Goal: Task Accomplishment & Management: Use online tool/utility

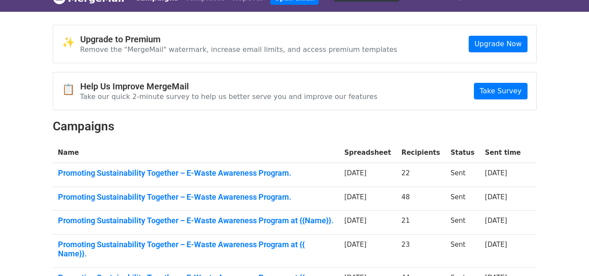
scroll to position [15, 0]
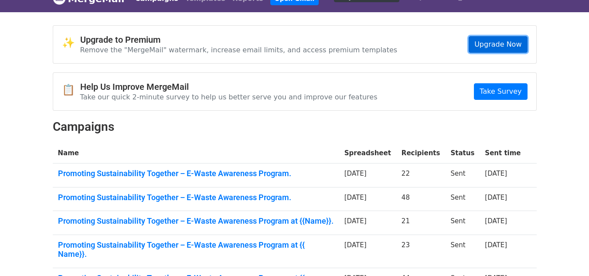
click at [515, 44] on link "Upgrade Now" at bounding box center [497, 44] width 58 height 17
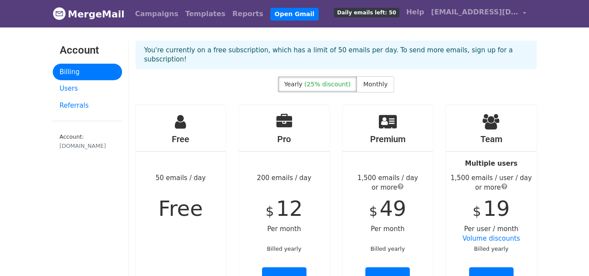
click at [195, 134] on h4 "Free" at bounding box center [181, 139] width 91 height 10
click at [267, 7] on li "Open Gmail" at bounding box center [293, 13] width 52 height 17
click at [270, 13] on link "Open Gmail" at bounding box center [294, 14] width 48 height 13
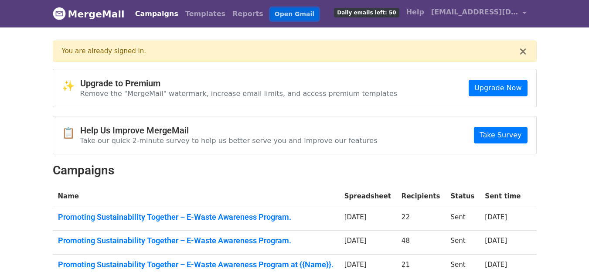
click at [270, 11] on link "Open Gmail" at bounding box center [294, 14] width 48 height 13
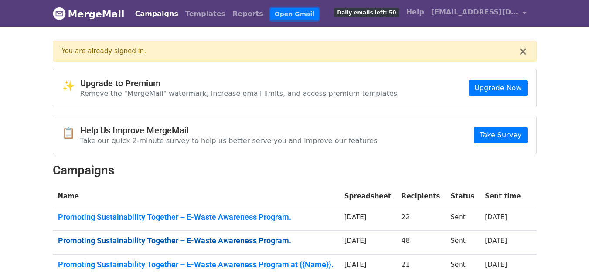
scroll to position [145, 0]
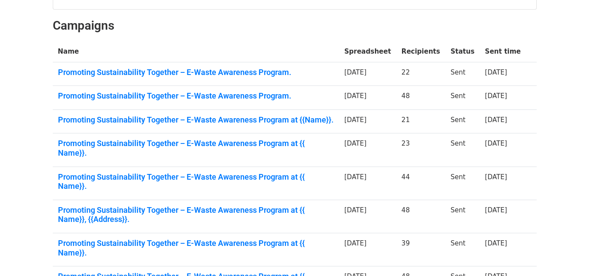
click at [229, 81] on td "Promoting Sustainability Together – E-Waste Awareness Program." at bounding box center [196, 74] width 286 height 24
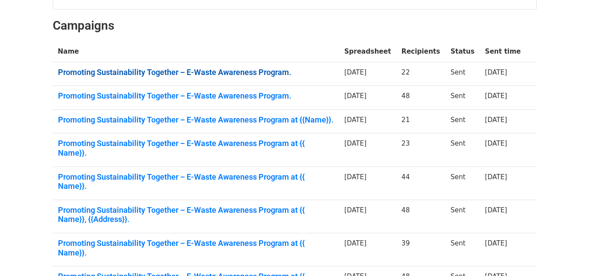
scroll to position [271, 0]
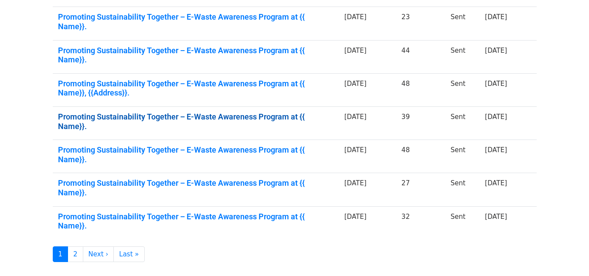
drag, startPoint x: 222, startPoint y: 75, endPoint x: 94, endPoint y: 100, distance: 130.4
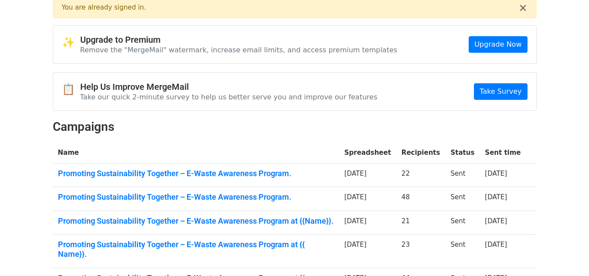
scroll to position [0, 0]
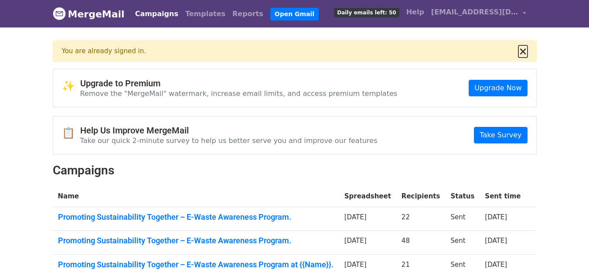
drag, startPoint x: 94, startPoint y: 100, endPoint x: 522, endPoint y: 56, distance: 430.5
click at [522, 56] on button "×" at bounding box center [522, 51] width 9 height 10
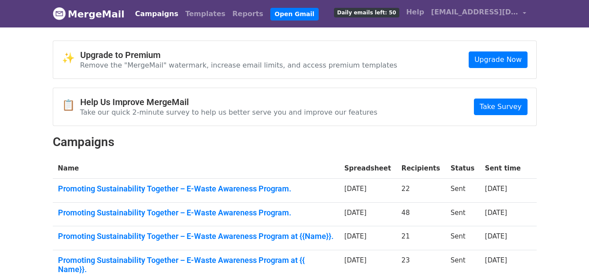
scroll to position [243, 0]
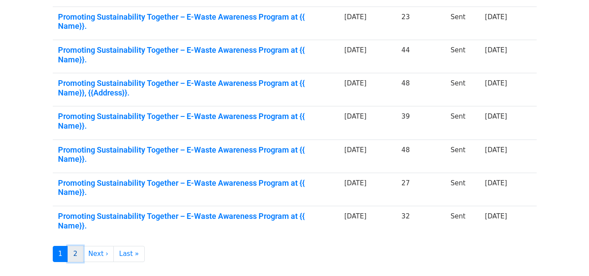
click at [76, 246] on link "2" at bounding box center [76, 254] width 16 height 16
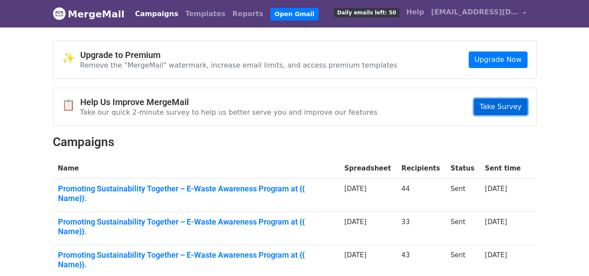
click at [488, 106] on link "Take Survey" at bounding box center [500, 106] width 53 height 17
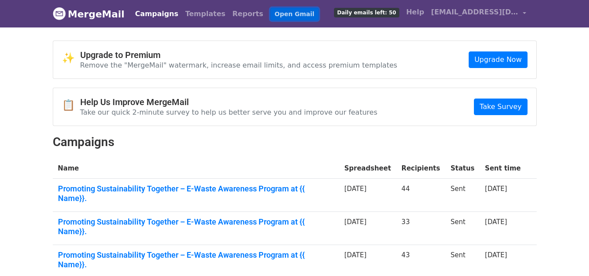
click at [270, 19] on link "Open Gmail" at bounding box center [294, 14] width 48 height 13
click at [420, 13] on link "Help" at bounding box center [415, 11] width 25 height 17
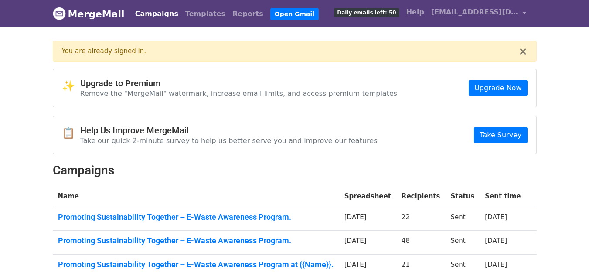
click at [86, 12] on link "MergeMail" at bounding box center [89, 14] width 72 height 18
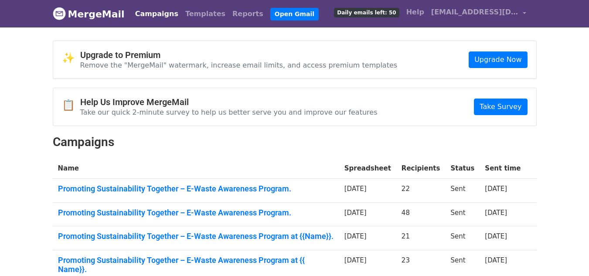
click at [156, 7] on link "Campaigns" at bounding box center [157, 13] width 50 height 17
click at [230, 187] on link "Promoting Sustainability Together – E-Waste Awareness Program." at bounding box center [196, 189] width 276 height 10
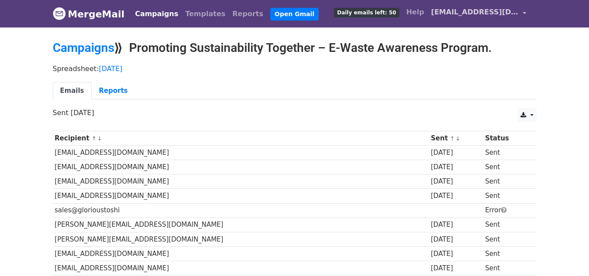
click at [497, 13] on span "[EMAIL_ADDRESS][DOMAIN_NAME]" at bounding box center [474, 12] width 87 height 10
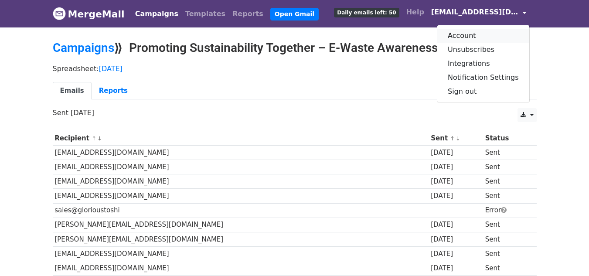
click at [476, 37] on link "Account" at bounding box center [483, 36] width 92 height 14
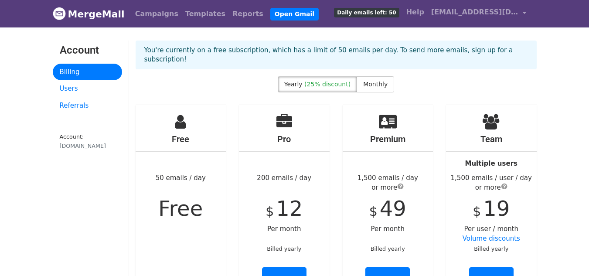
click at [78, 78] on link "Billing" at bounding box center [87, 72] width 69 height 17
click at [146, 15] on link "Campaigns" at bounding box center [157, 13] width 50 height 17
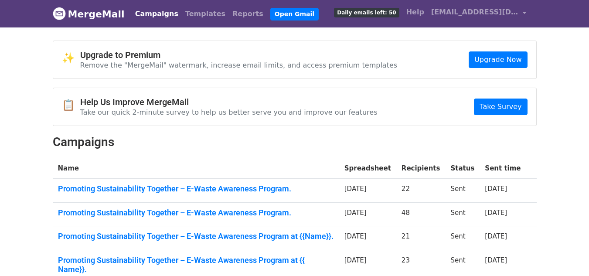
click at [68, 11] on link "MergeMail" at bounding box center [89, 14] width 72 height 18
drag, startPoint x: 122, startPoint y: 10, endPoint x: 53, endPoint y: 17, distance: 69.6
click at [53, 17] on nav "MergeMail Campaigns Templates Reports Open Gmail Daily emails left: 50 Help [EM…" at bounding box center [295, 13] width 484 height 27
copy nav "MergeMail"
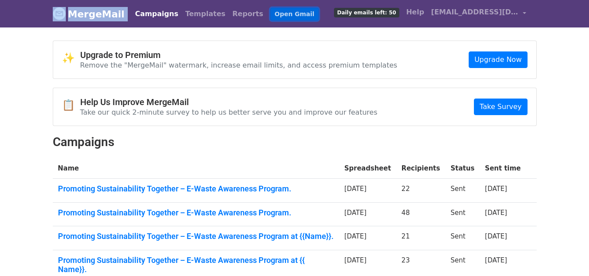
click at [270, 14] on link "Open Gmail" at bounding box center [294, 14] width 48 height 13
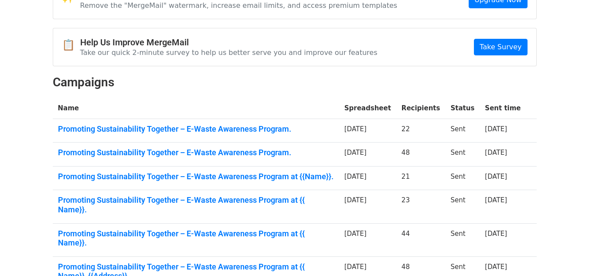
scroll to position [88, 0]
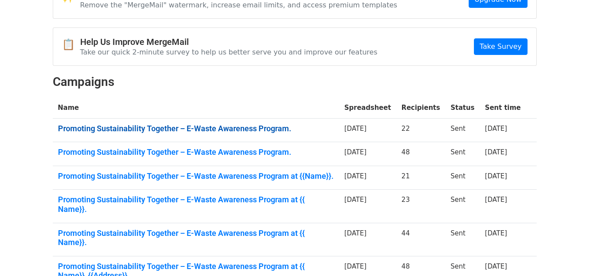
click at [153, 129] on link "Promoting Sustainability Together – E-Waste Awareness Program." at bounding box center [196, 129] width 276 height 10
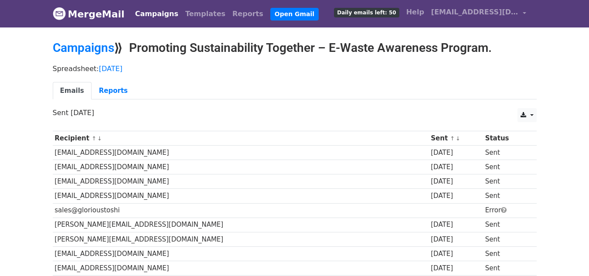
drag, startPoint x: 64, startPoint y: 153, endPoint x: 186, endPoint y: 156, distance: 122.0
click at [186, 156] on td "[EMAIL_ADDRESS][DOMAIN_NAME]" at bounding box center [241, 153] width 376 height 14
drag, startPoint x: 92, startPoint y: 46, endPoint x: 58, endPoint y: 14, distance: 47.5
click at [58, 14] on img at bounding box center [59, 13] width 13 height 13
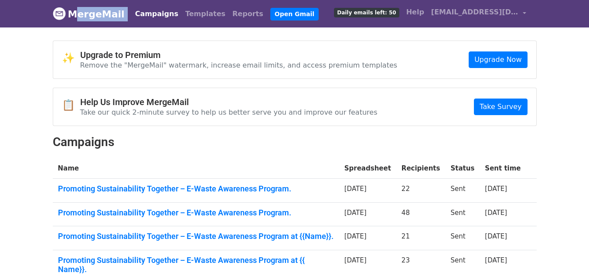
drag, startPoint x: 122, startPoint y: 15, endPoint x: 73, endPoint y: 15, distance: 48.8
click at [73, 15] on nav "MergeMail Campaigns Templates Reports Open Gmail Daily emails left: 50 Help [EM…" at bounding box center [295, 13] width 484 height 27
copy nav "MergeMail"
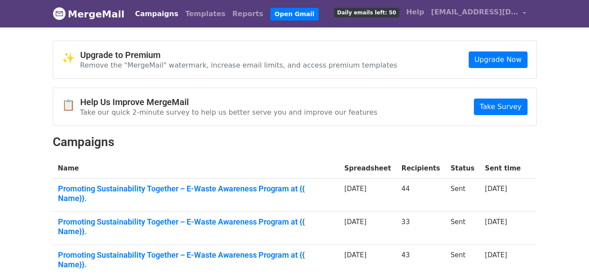
scroll to position [54, 0]
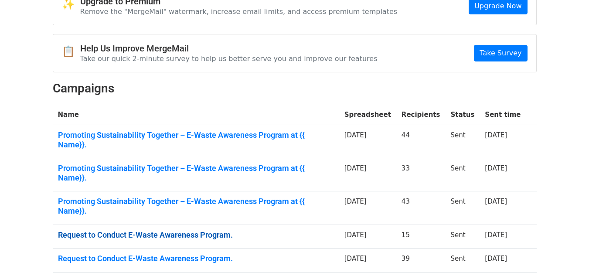
click at [193, 230] on link "Request to Conduct E-Waste Awareness Program." at bounding box center [196, 235] width 276 height 10
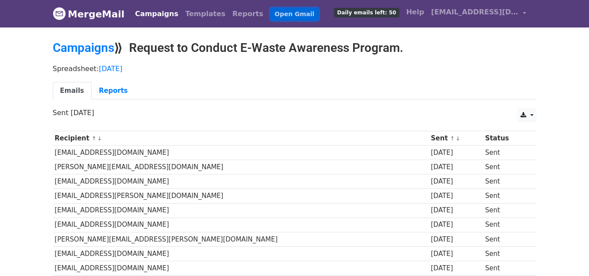
click at [270, 13] on link "Open Gmail" at bounding box center [294, 14] width 48 height 13
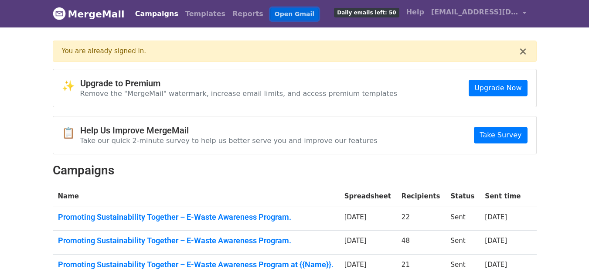
click at [271, 16] on link "Open Gmail" at bounding box center [294, 14] width 48 height 13
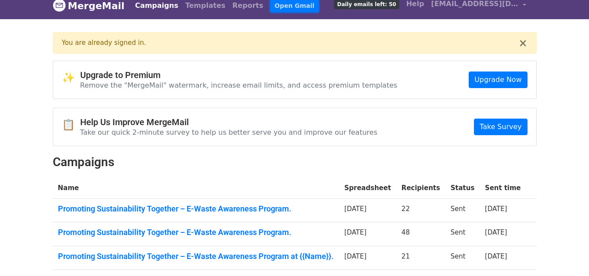
scroll to position [6, 0]
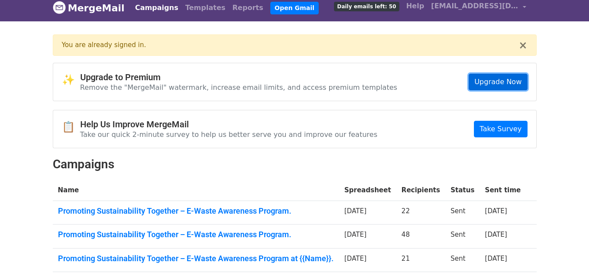
click at [489, 83] on link "Upgrade Now" at bounding box center [497, 82] width 58 height 17
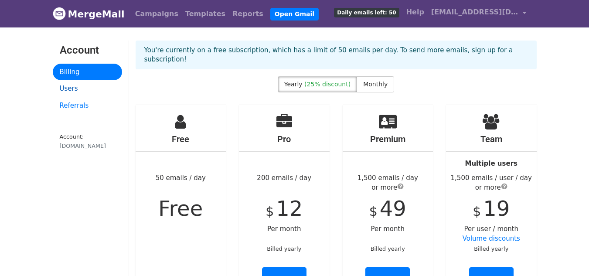
click at [72, 88] on link "Users" at bounding box center [87, 88] width 69 height 17
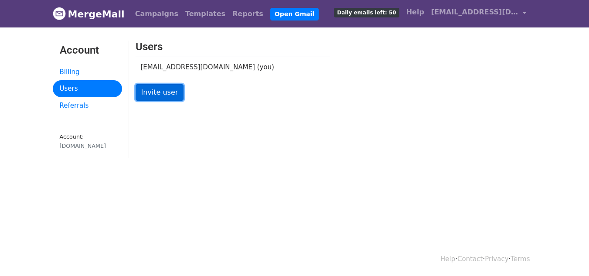
click at [149, 98] on link "Invite user" at bounding box center [160, 92] width 48 height 17
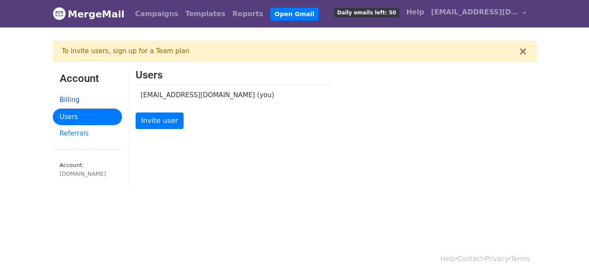
click at [63, 95] on link "Billing" at bounding box center [87, 99] width 69 height 17
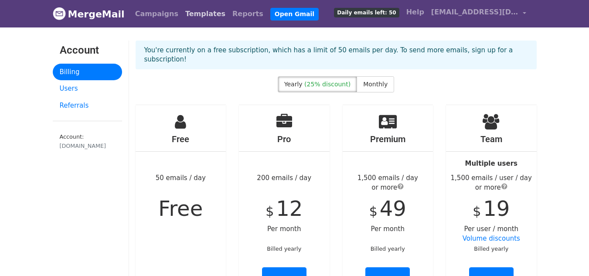
click at [193, 12] on link "Templates" at bounding box center [205, 13] width 47 height 17
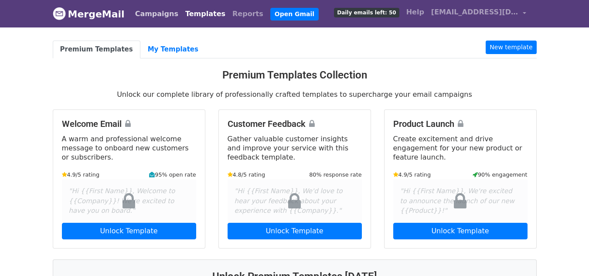
click at [132, 13] on link "Campaigns" at bounding box center [157, 13] width 50 height 17
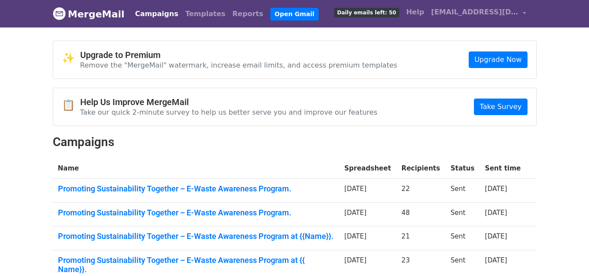
click at [377, 16] on span "Daily emails left: 50" at bounding box center [366, 13] width 65 height 10
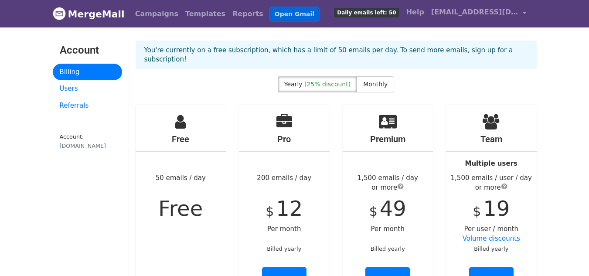
click at [270, 19] on link "Open Gmail" at bounding box center [294, 14] width 48 height 13
drag, startPoint x: 123, startPoint y: 11, endPoint x: 69, endPoint y: 12, distance: 54.0
click at [69, 12] on nav "MergeMail Campaigns Templates Reports Open Gmail Daily emails left: 50 Help [EM…" at bounding box center [295, 13] width 484 height 27
copy nav "MergeMail"
click at [298, 8] on div "Campaigns Templates Reports Open Gmail Daily emails left: 50 Help [EMAIL_ADDRES…" at bounding box center [328, 13] width 402 height 20
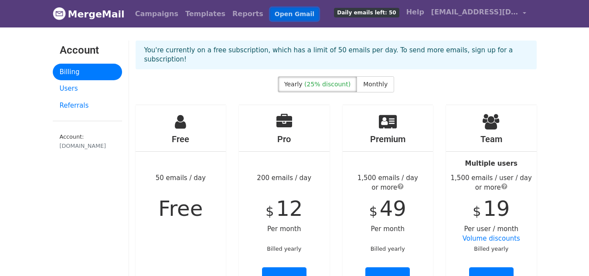
click at [280, 17] on link "Open Gmail" at bounding box center [294, 14] width 48 height 13
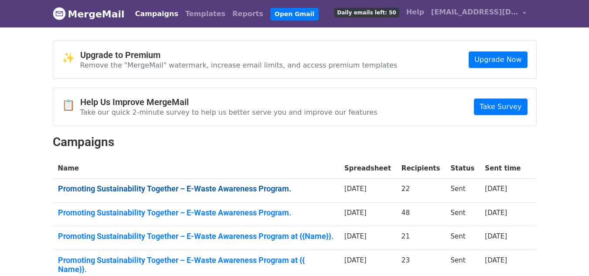
click at [215, 187] on link "Promoting Sustainability Together – E-Waste Awareness Program." at bounding box center [196, 189] width 276 height 10
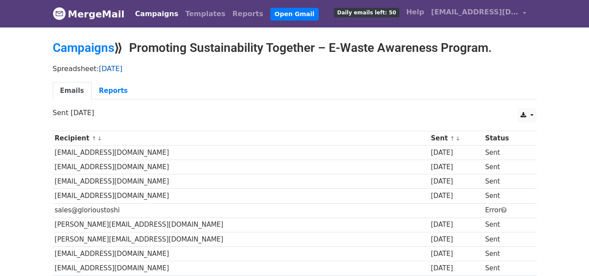
click at [106, 69] on link "[DATE]" at bounding box center [111, 68] width 24 height 8
click at [270, 11] on link "Open Gmail" at bounding box center [294, 14] width 48 height 13
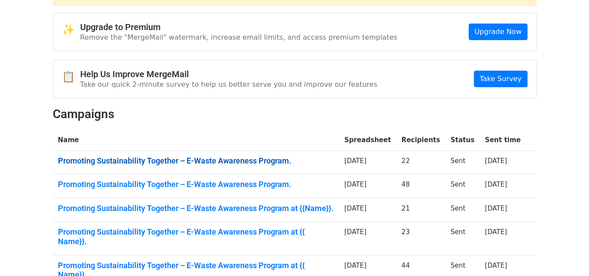
scroll to position [271, 0]
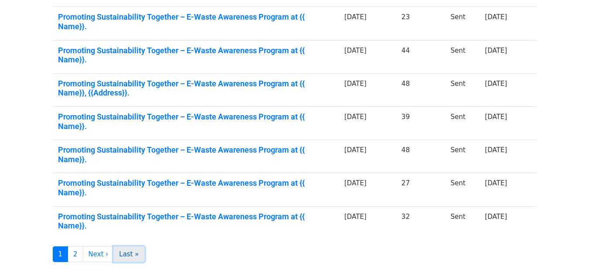
drag, startPoint x: 216, startPoint y: 217, endPoint x: 124, endPoint y: 196, distance: 94.1
click at [124, 246] on link "Last »" at bounding box center [128, 254] width 31 height 16
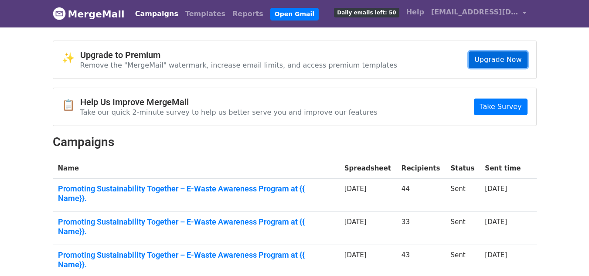
click at [506, 55] on link "Upgrade Now" at bounding box center [497, 59] width 58 height 17
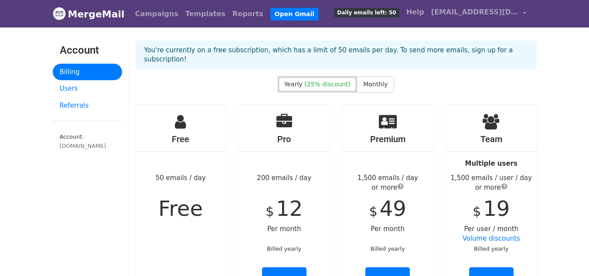
click at [182, 116] on icon at bounding box center [180, 122] width 11 height 16
click at [462, 10] on span "[EMAIL_ADDRESS][DOMAIN_NAME]" at bounding box center [474, 12] width 87 height 10
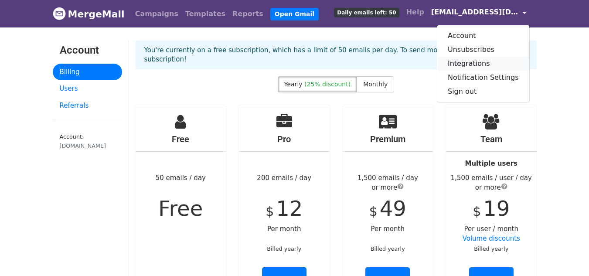
click at [480, 64] on link "Integrations" at bounding box center [483, 64] width 92 height 14
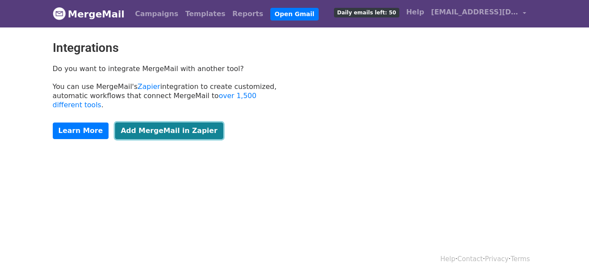
click at [166, 125] on link "Add MergeMail in Zapier" at bounding box center [169, 130] width 108 height 17
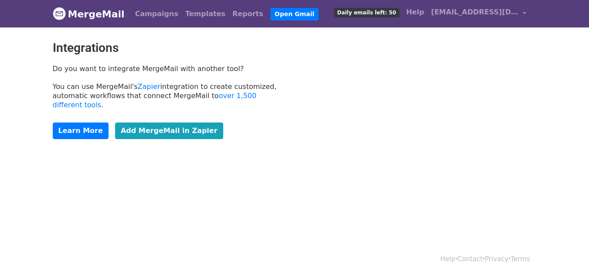
click at [95, 12] on link "MergeMail" at bounding box center [89, 14] width 72 height 18
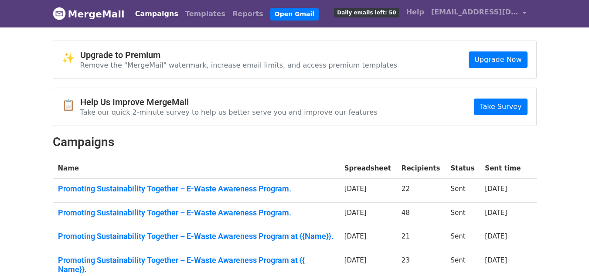
scroll to position [243, 0]
click at [413, 12] on link "Help" at bounding box center [415, 11] width 25 height 17
click at [423, 17] on link "Help" at bounding box center [415, 11] width 25 height 17
